Goal: Transaction & Acquisition: Purchase product/service

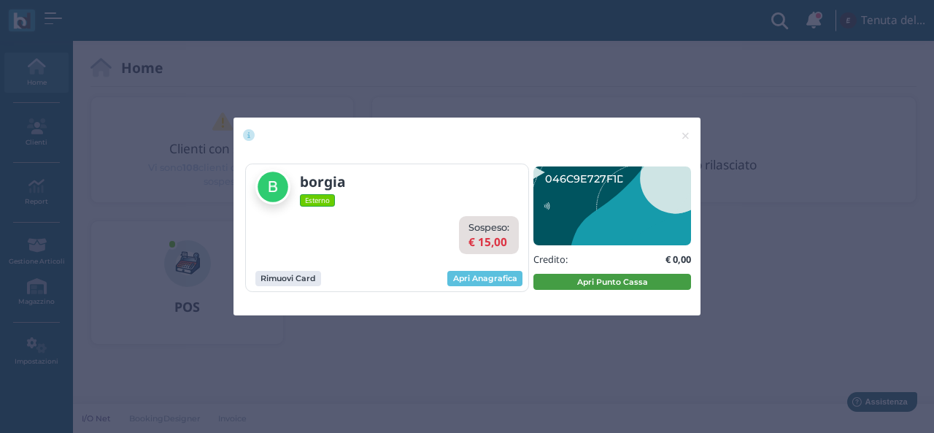
click at [580, 283] on button "Apri Punto Cassa" at bounding box center [613, 282] width 158 height 16
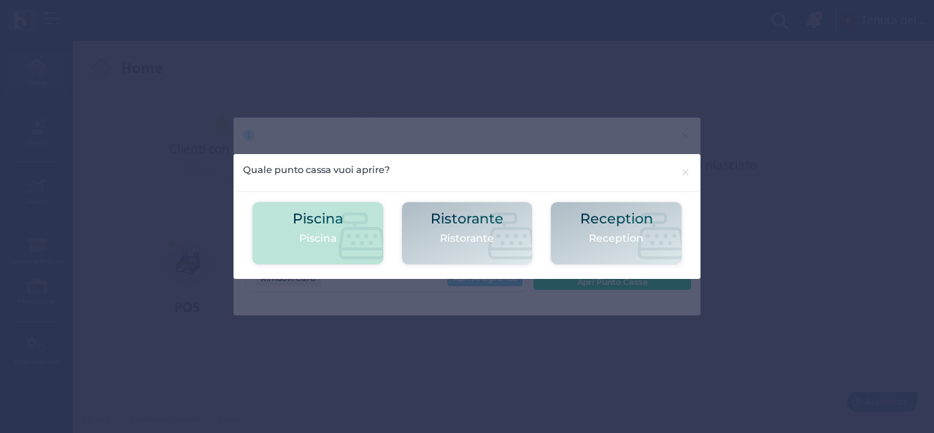
click at [355, 237] on icon at bounding box center [362, 235] width 47 height 47
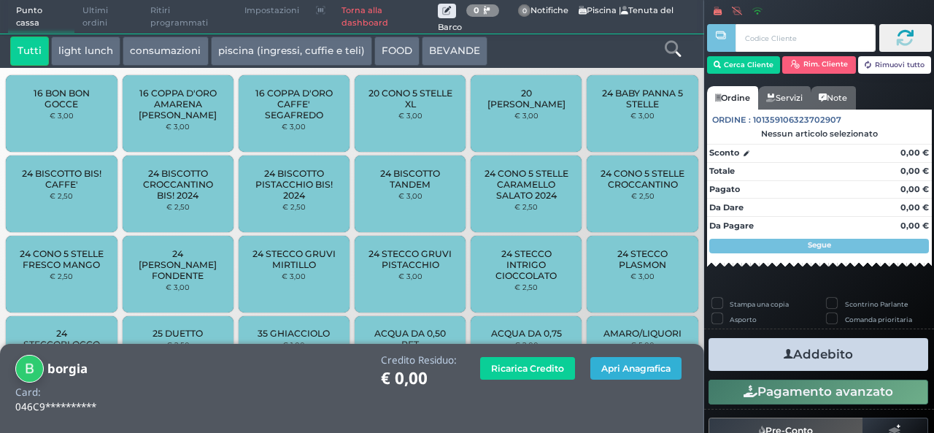
click at [618, 377] on button "Apri Anagrafica" at bounding box center [636, 368] width 91 height 23
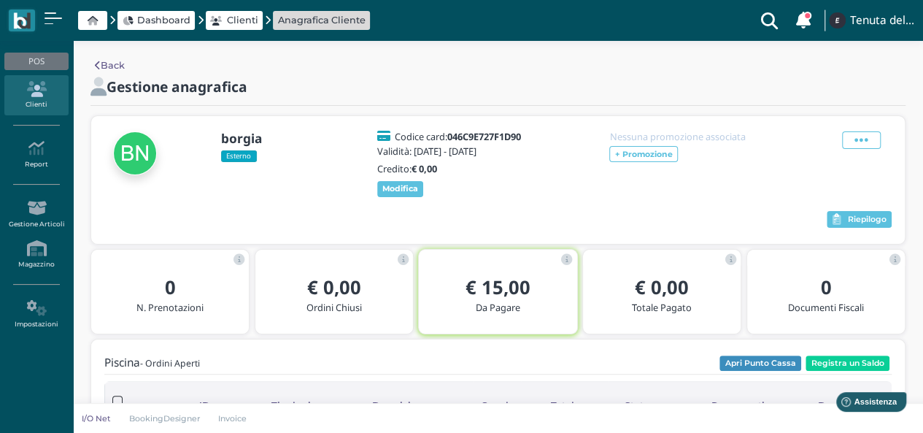
scroll to position [146, 0]
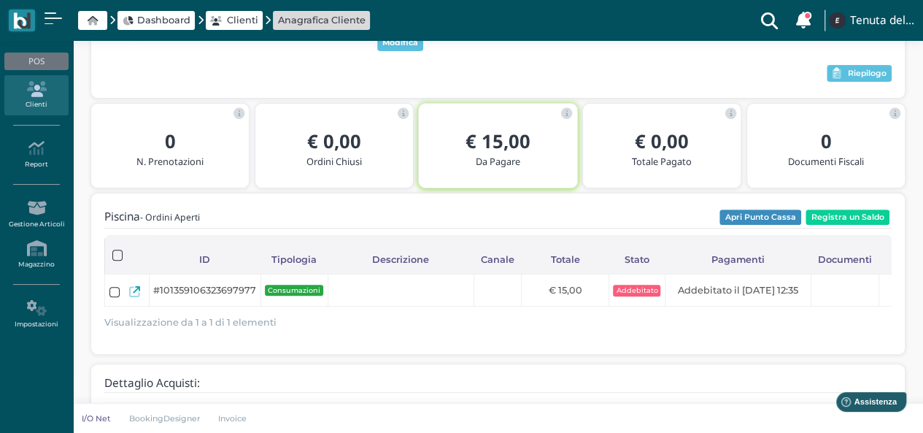
click at [504, 154] on b "€ 15,00" at bounding box center [498, 141] width 65 height 26
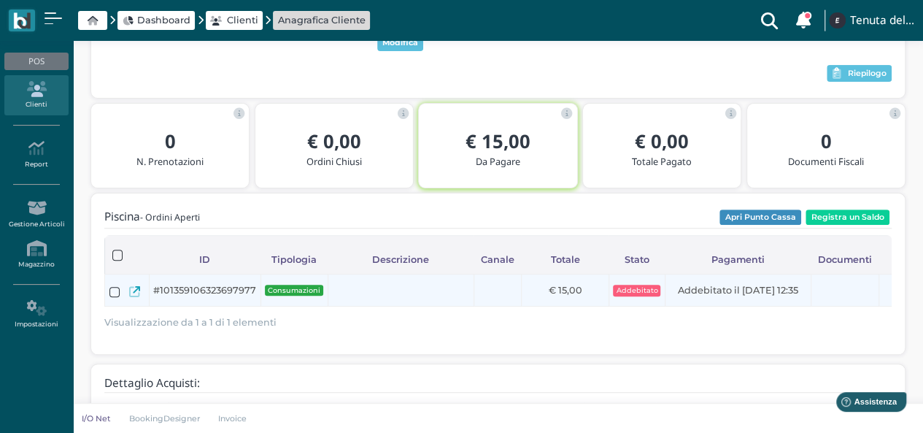
click at [135, 297] on icon at bounding box center [134, 291] width 11 height 11
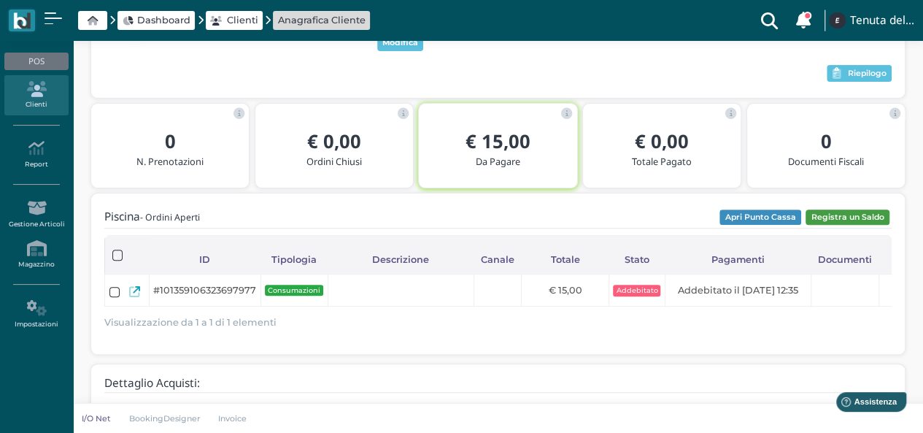
click at [848, 226] on button "Registra un Saldo" at bounding box center [848, 218] width 84 height 16
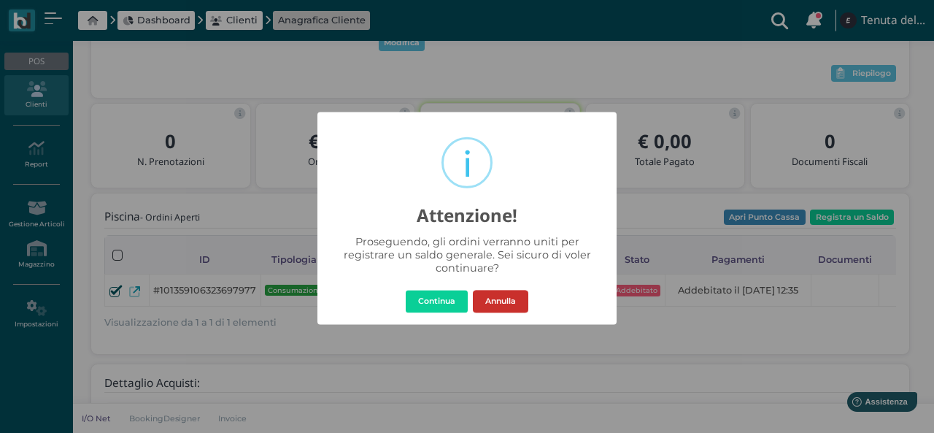
click at [506, 304] on button "Annulla" at bounding box center [500, 301] width 55 height 23
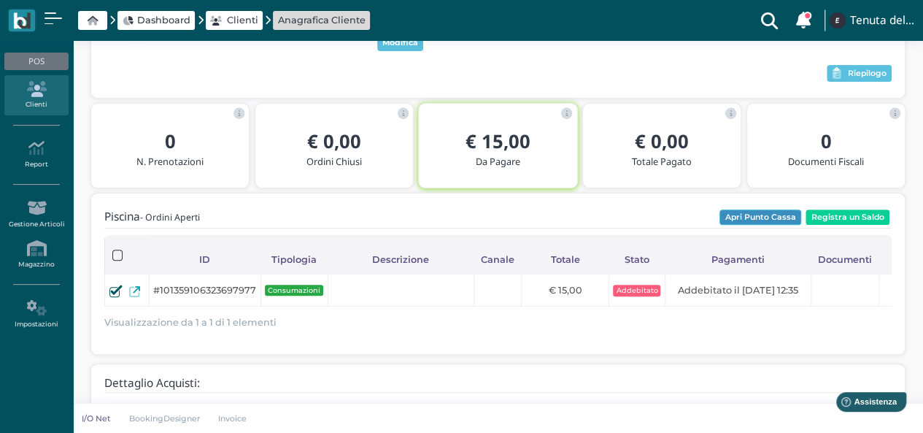
click at [746, 223] on button "Apri Punto Cassa" at bounding box center [761, 218] width 82 height 16
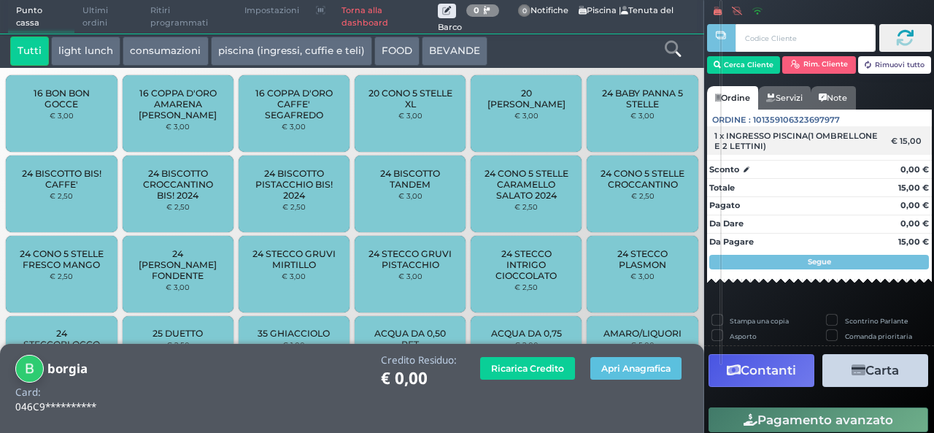
click at [862, 143] on span "1 x INGRESSO PISCINA(1 OMBRELLONE E 2 LETTINI)" at bounding box center [798, 141] width 167 height 20
click at [674, 43] on icon at bounding box center [673, 49] width 16 height 16
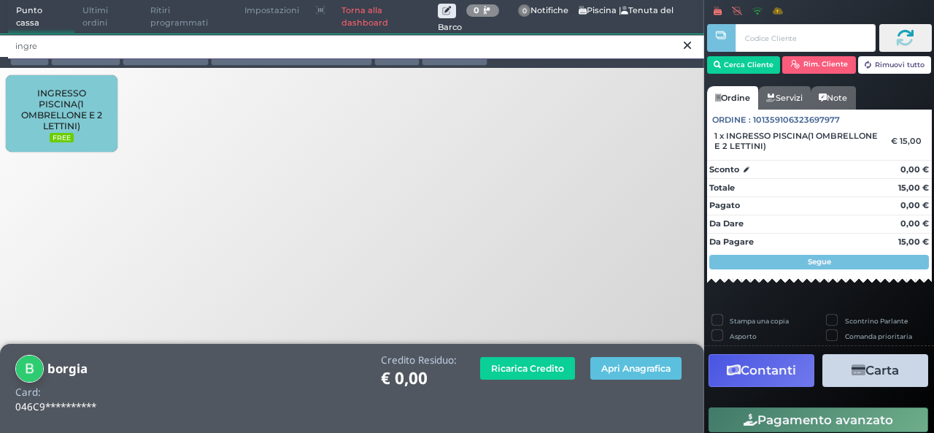
type input "ingre"
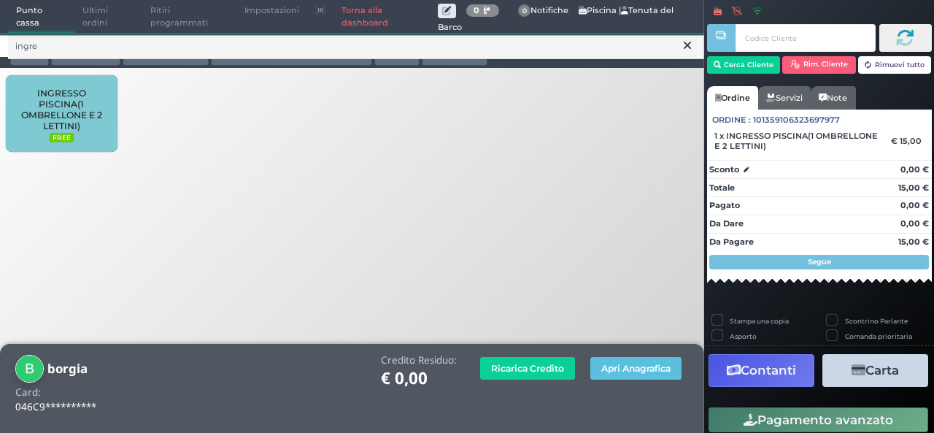
click at [77, 120] on span "INGRESSO PISCINA(1 OMBRELLONE E 2 LETTINI)" at bounding box center [61, 110] width 87 height 44
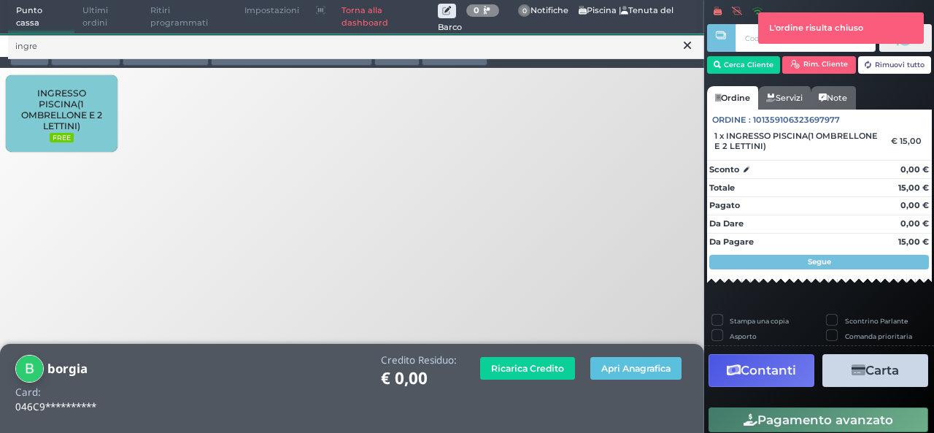
click at [85, 113] on span "INGRESSO PISCINA(1 OMBRELLONE E 2 LETTINI)" at bounding box center [61, 110] width 87 height 44
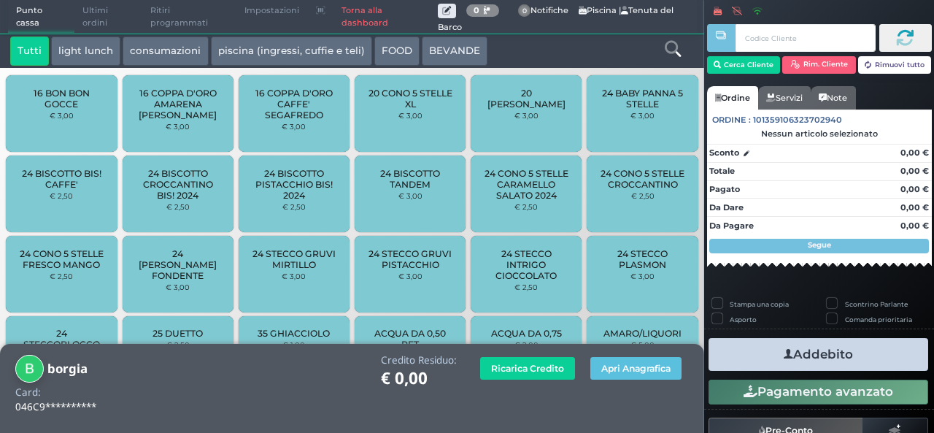
click at [672, 53] on icon at bounding box center [673, 49] width 16 height 16
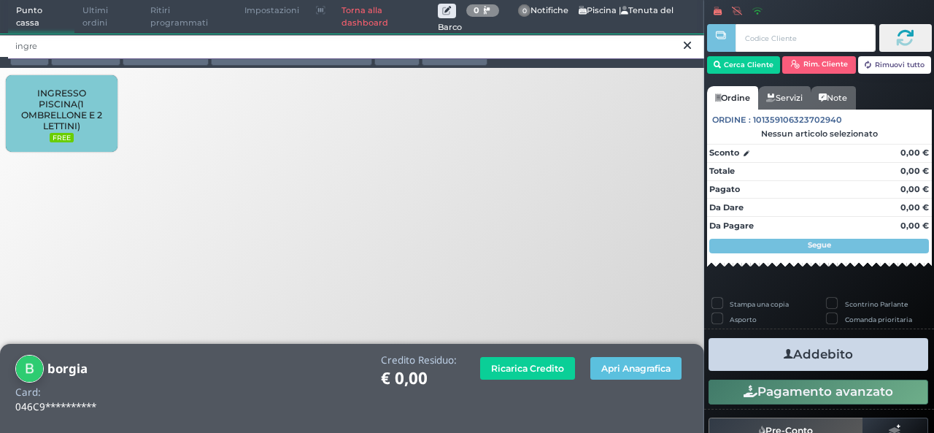
type input "ingre"
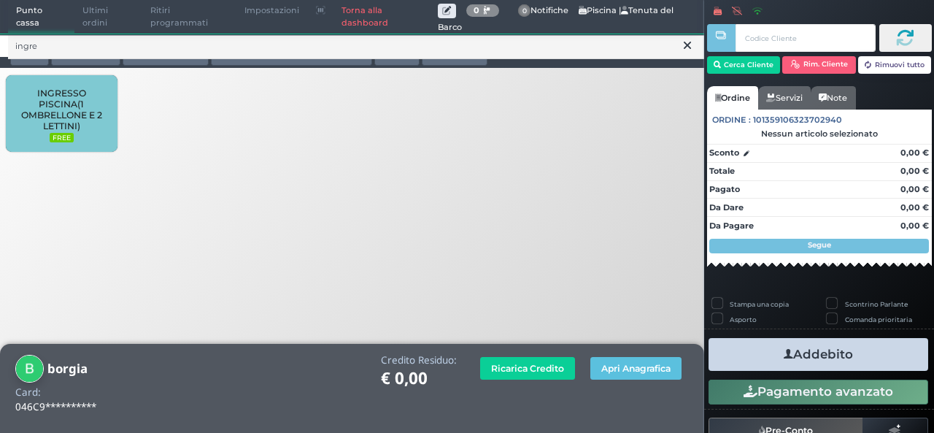
click at [85, 113] on span "INGRESSO PISCINA(1 OMBRELLONE E 2 LETTINI)" at bounding box center [61, 110] width 87 height 44
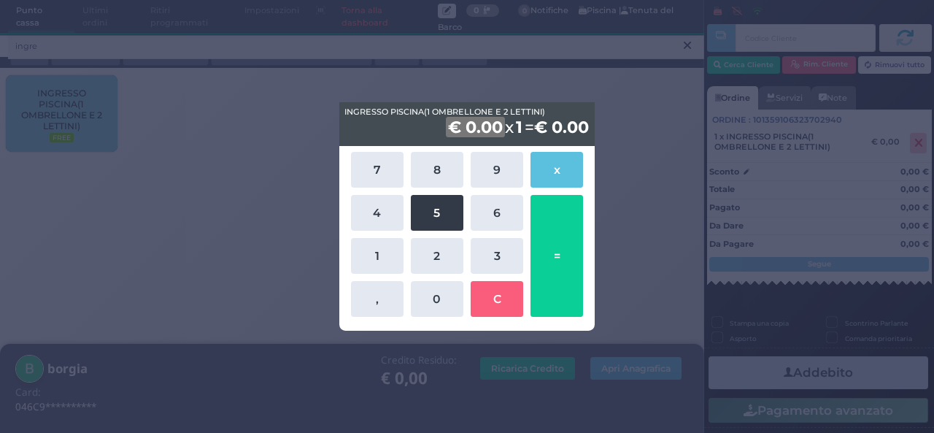
click at [431, 212] on button "5" at bounding box center [437, 213] width 53 height 36
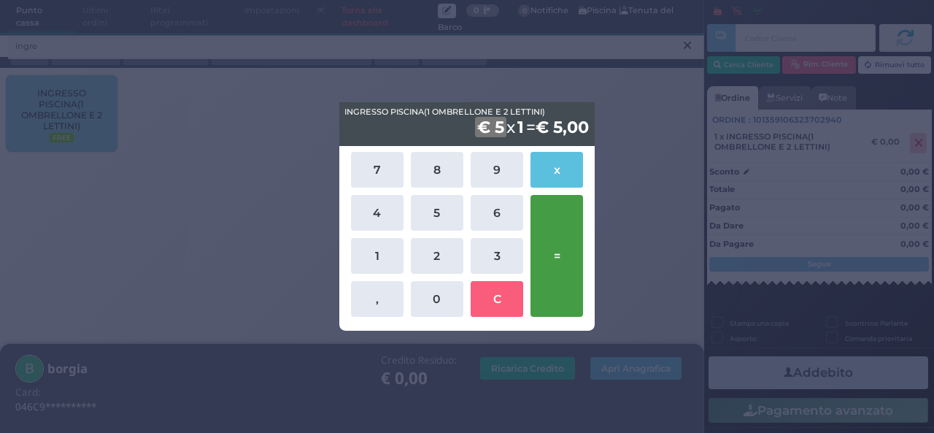
click at [553, 228] on button "=" at bounding box center [557, 256] width 53 height 122
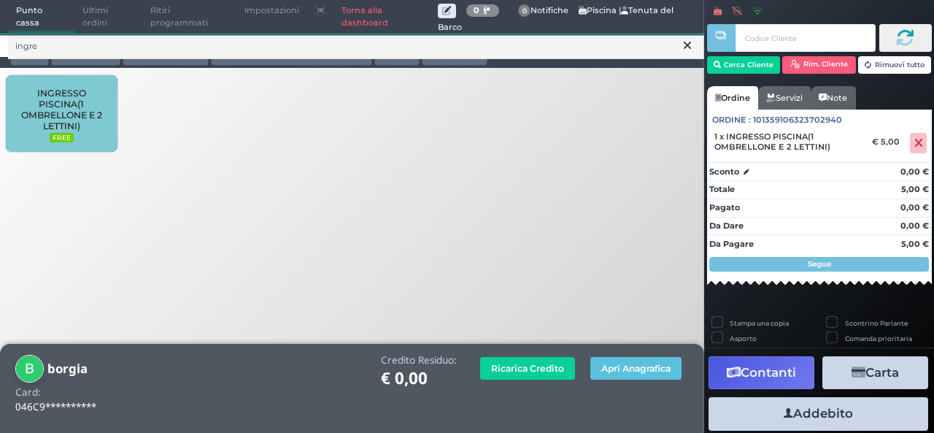
click at [840, 421] on button "Addebito" at bounding box center [819, 413] width 220 height 33
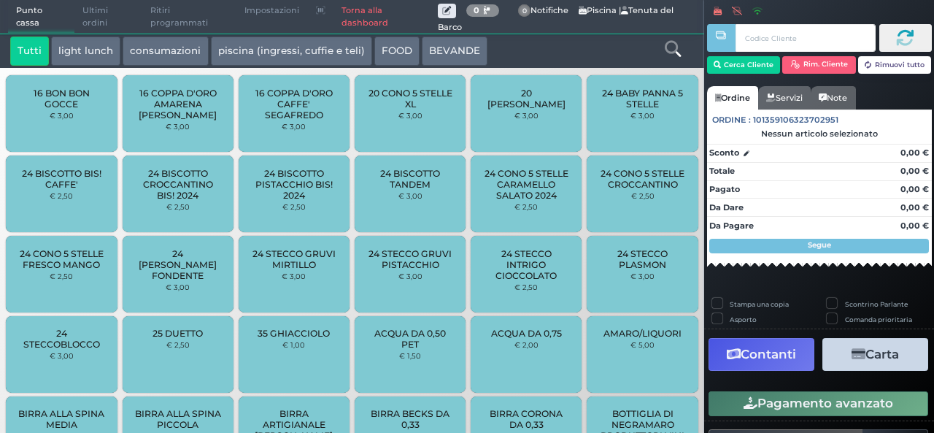
click at [359, 20] on link "Torna alla dashboard" at bounding box center [386, 17] width 104 height 33
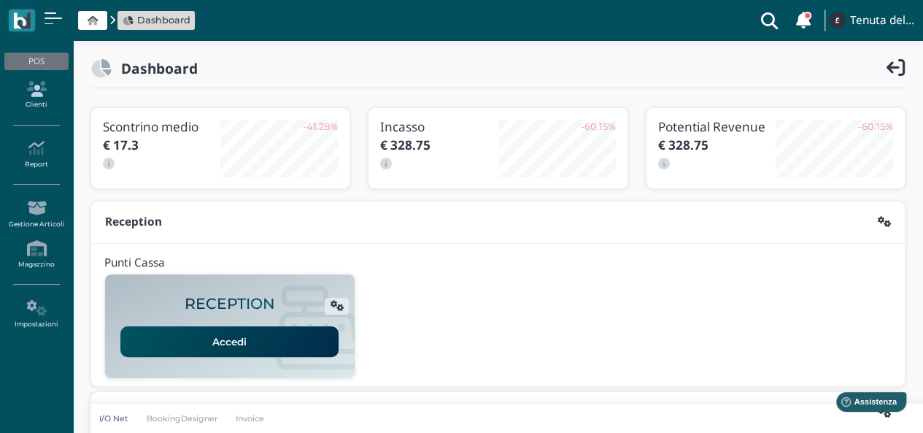
click at [47, 100] on link "Clienti" at bounding box center [36, 95] width 64 height 40
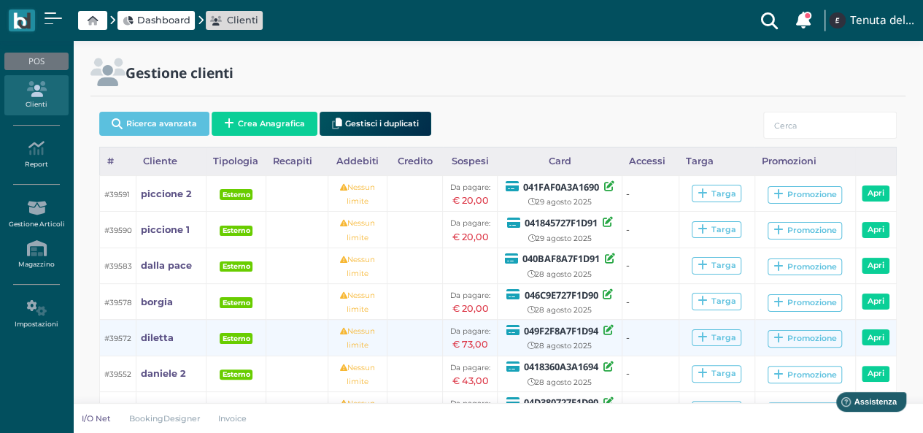
scroll to position [146, 0]
